Goal: Check status: Check status

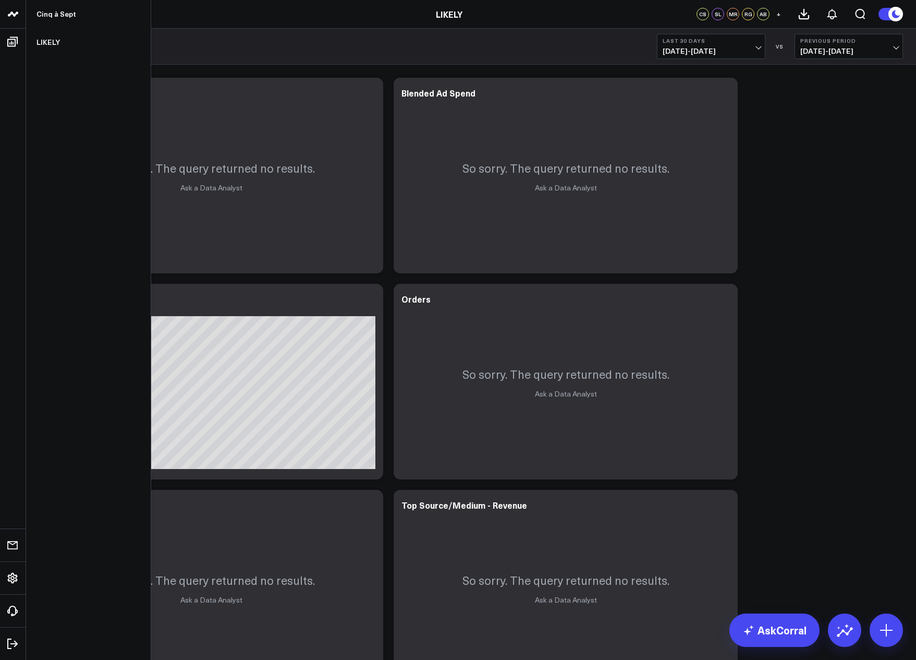
click at [14, 12] on icon at bounding box center [13, 14] width 13 height 13
click at [47, 10] on link "Cinq à Sept" at bounding box center [88, 14] width 125 height 28
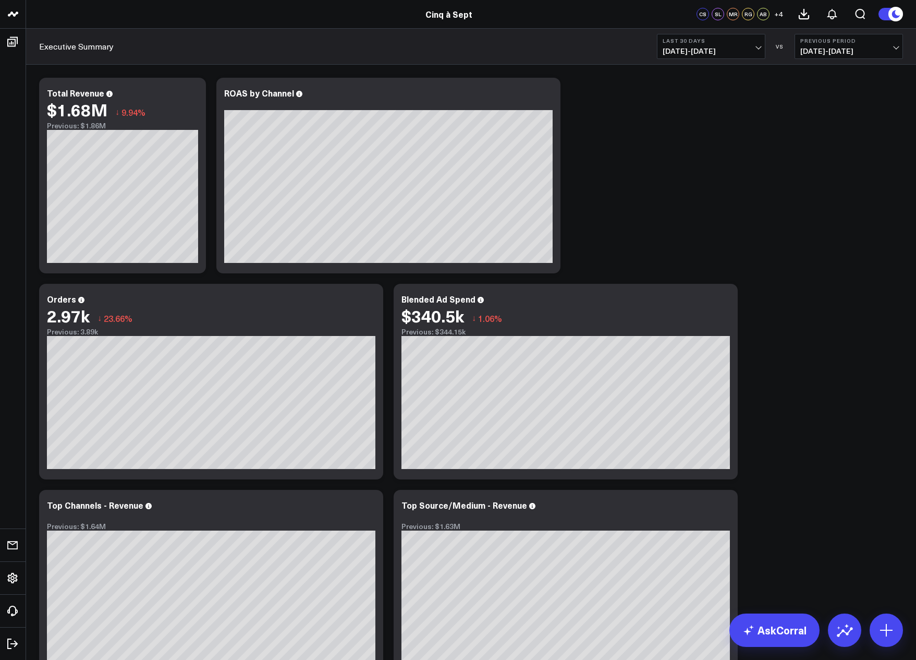
click at [762, 44] on button "Last 30 Days 07/15/25 - 08/13/25" at bounding box center [711, 46] width 108 height 25
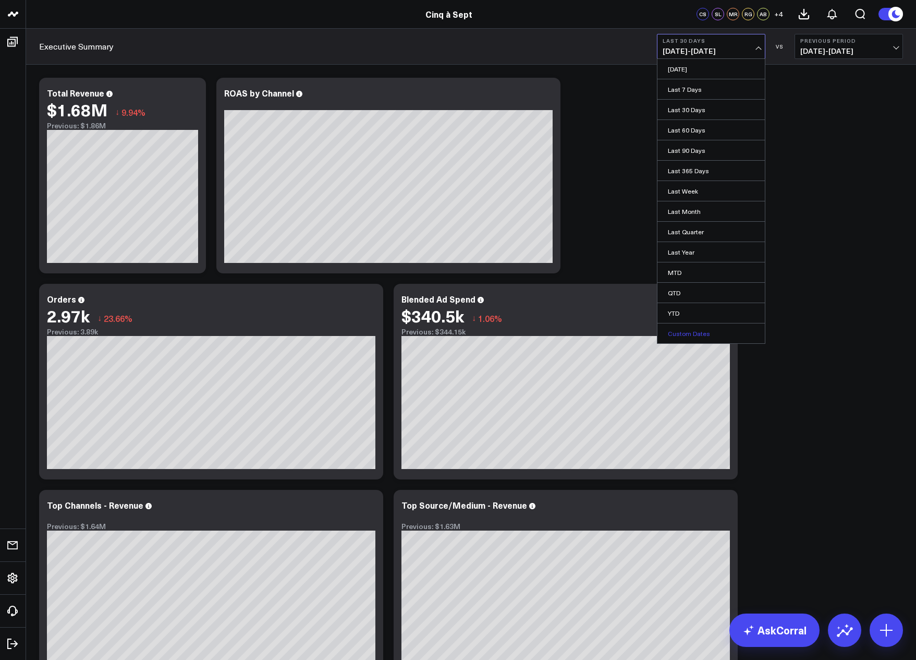
click at [707, 331] on link "Custom Dates" at bounding box center [711, 333] width 107 height 20
select select "7"
select select "2025"
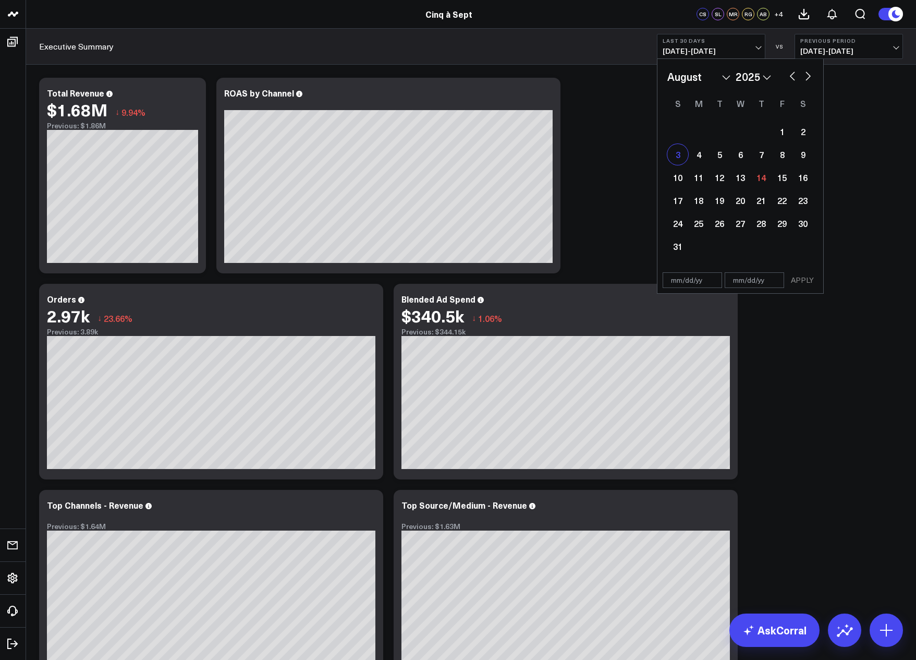
click at [679, 157] on div "3" at bounding box center [678, 154] width 21 height 21
type input "08/03/25"
select select "7"
select select "2025"
click at [801, 153] on div "9" at bounding box center [803, 154] width 21 height 21
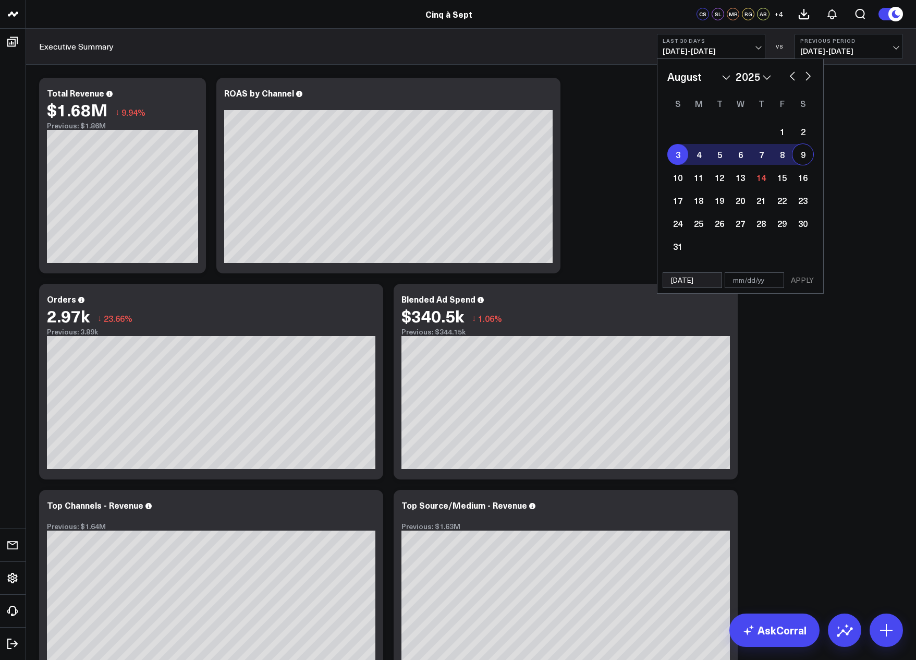
type input "08/09/25"
select select "7"
select select "2025"
click at [806, 274] on button "APPLY" at bounding box center [802, 280] width 31 height 16
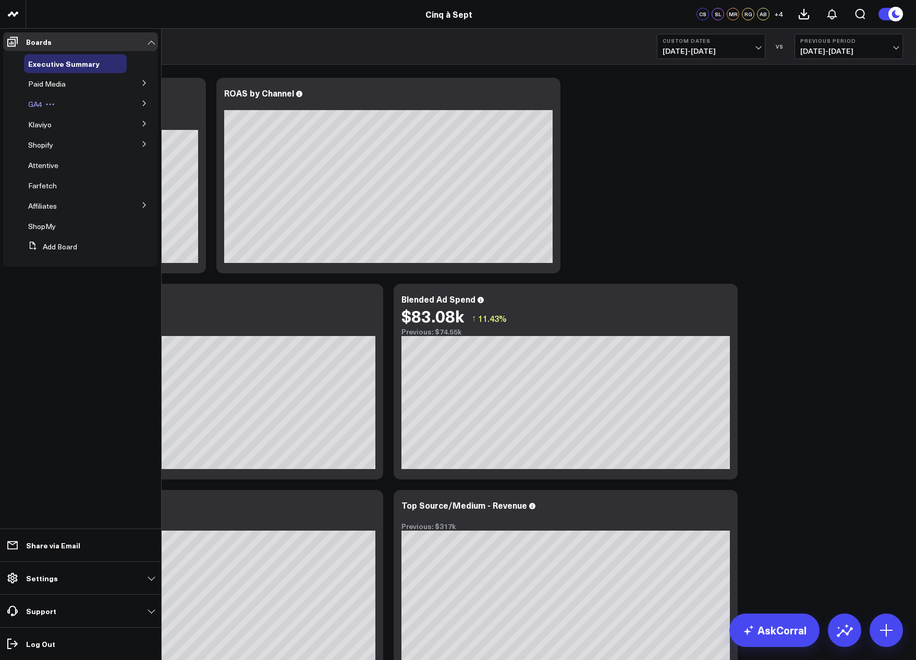
click at [39, 105] on span "GA4" at bounding box center [35, 104] width 14 height 10
